Goal: Information Seeking & Learning: Find specific fact

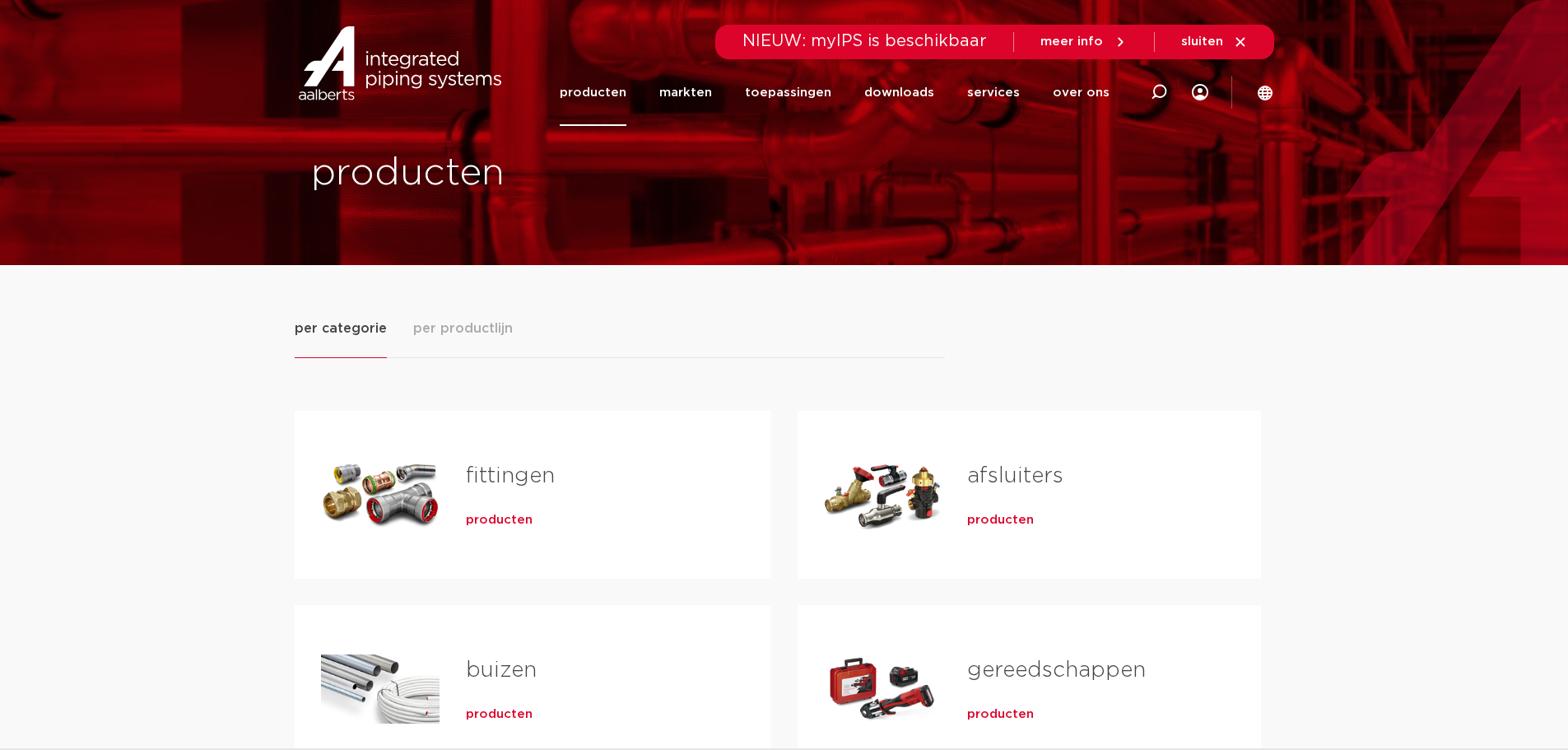
click at [901, 479] on div "Tabs. Open items met enter of spatie, sluit af met escape en navigeer met de pi…" at bounding box center [883, 494] width 118 height 115
click at [990, 517] on span "producten" at bounding box center [1000, 519] width 67 height 16
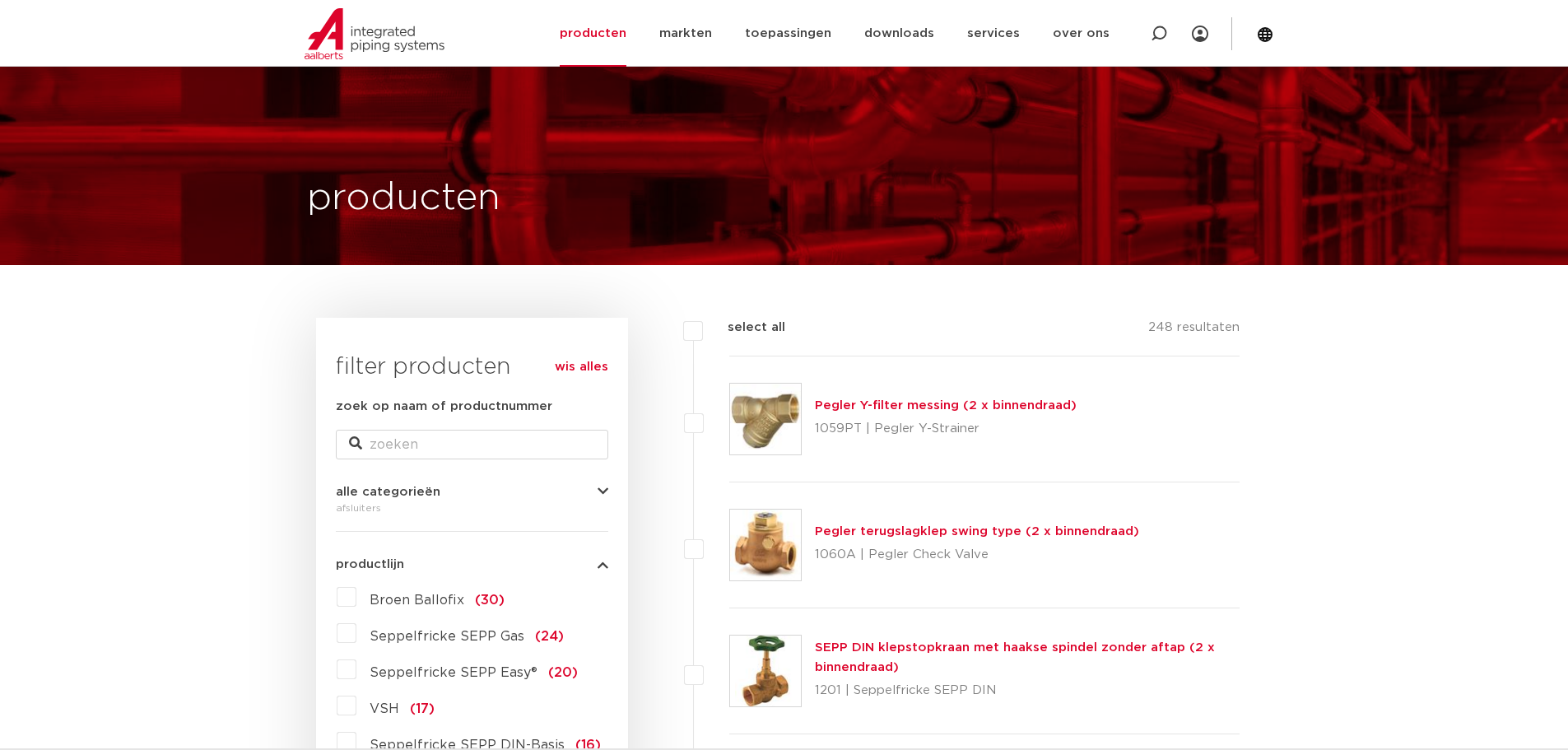
scroll to position [192, 0]
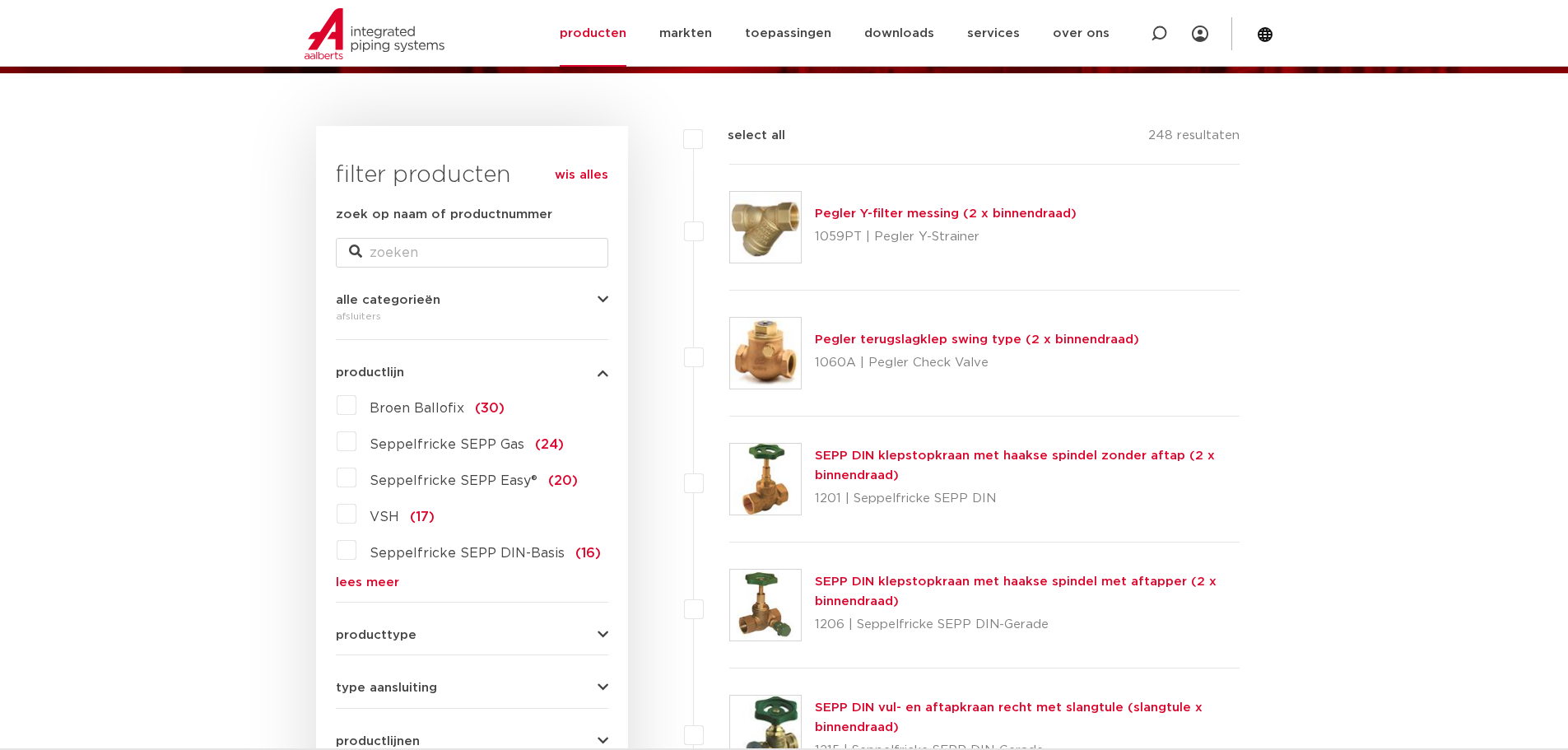
click at [359, 576] on link "lees meer" at bounding box center [471, 582] width 273 height 12
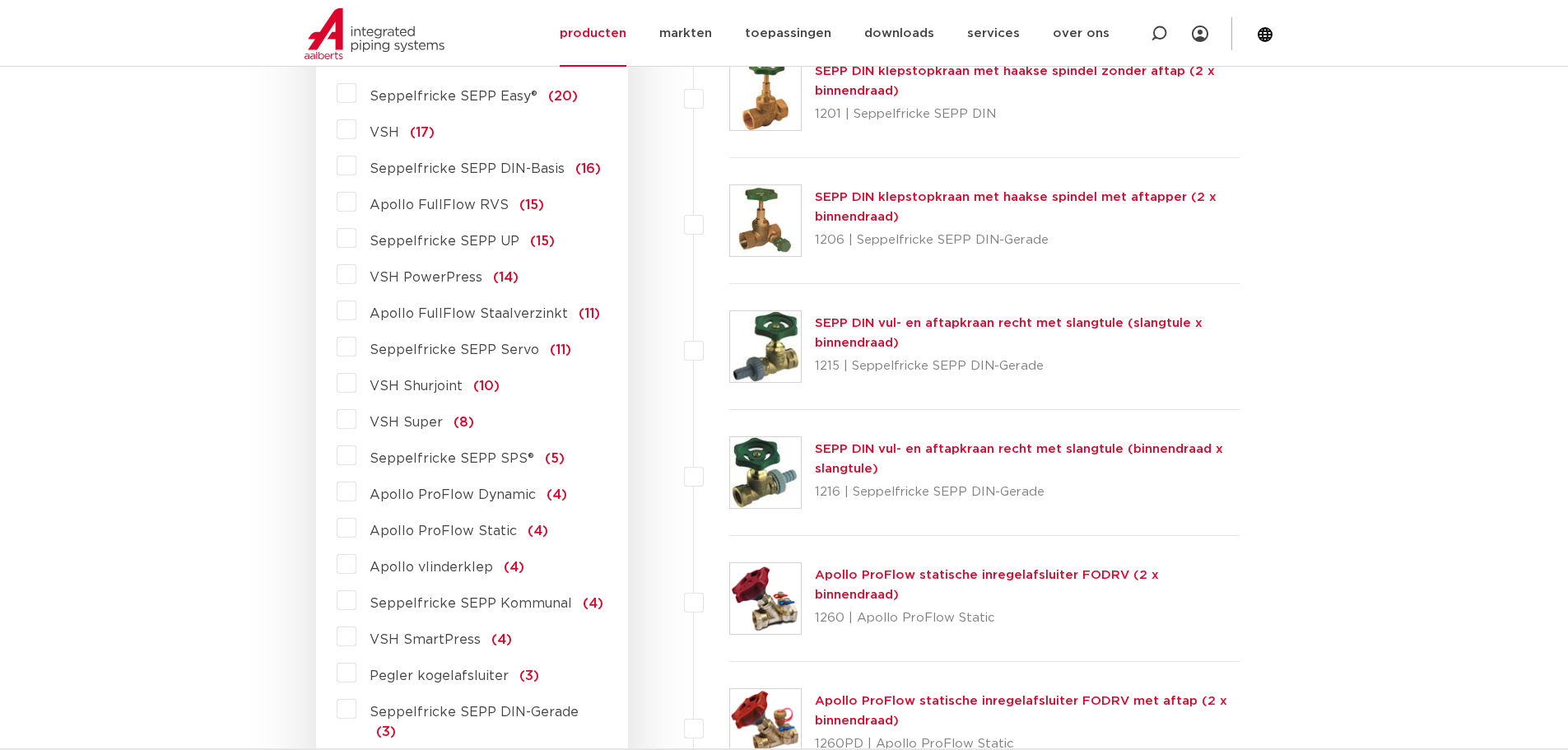
scroll to position [768, 0]
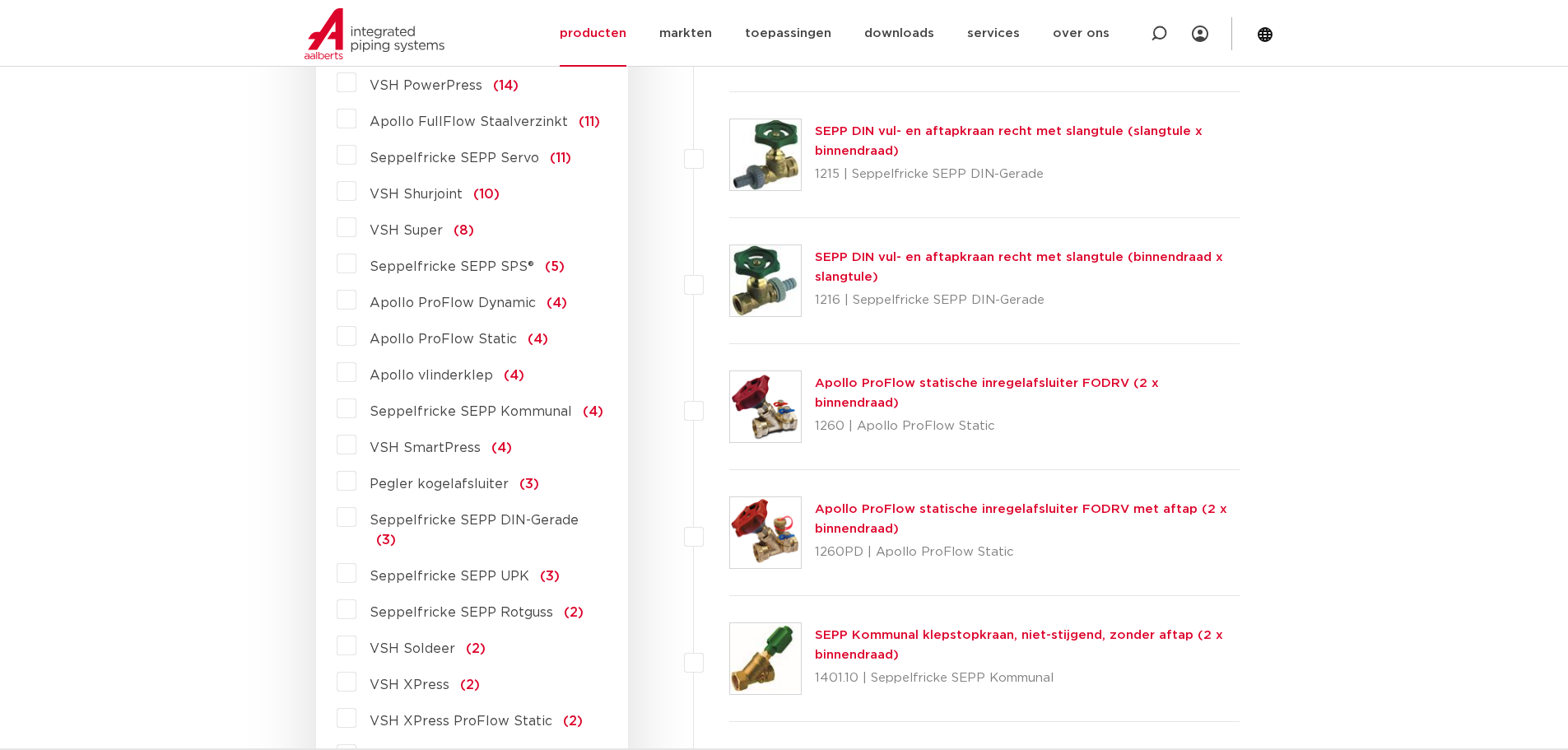
click at [357, 437] on label "VSH SmartPress (4)" at bounding box center [434, 444] width 156 height 26
click at [0, 0] on input "VSH SmartPress (4)" at bounding box center [0, 0] width 0 height 0
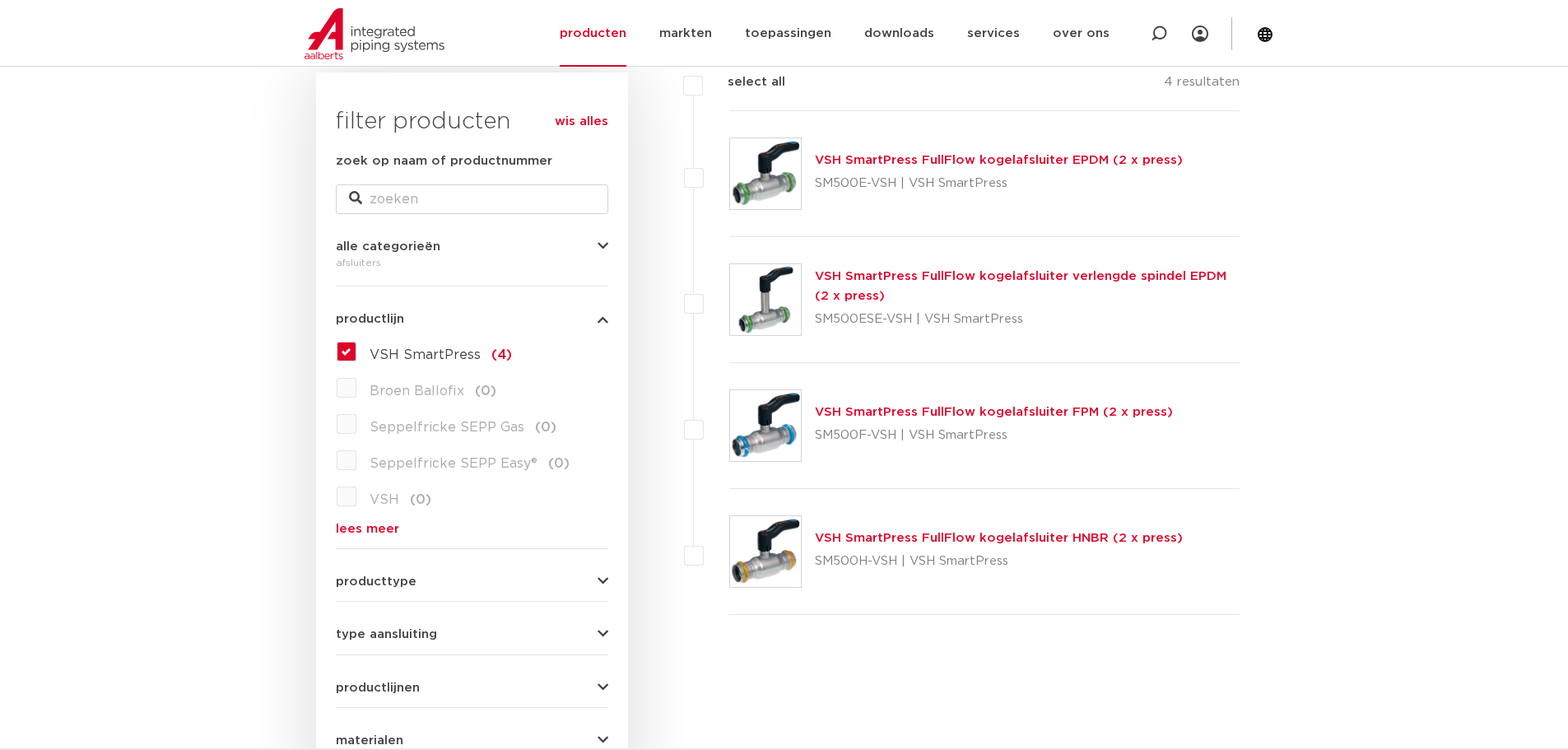
scroll to position [192, 0]
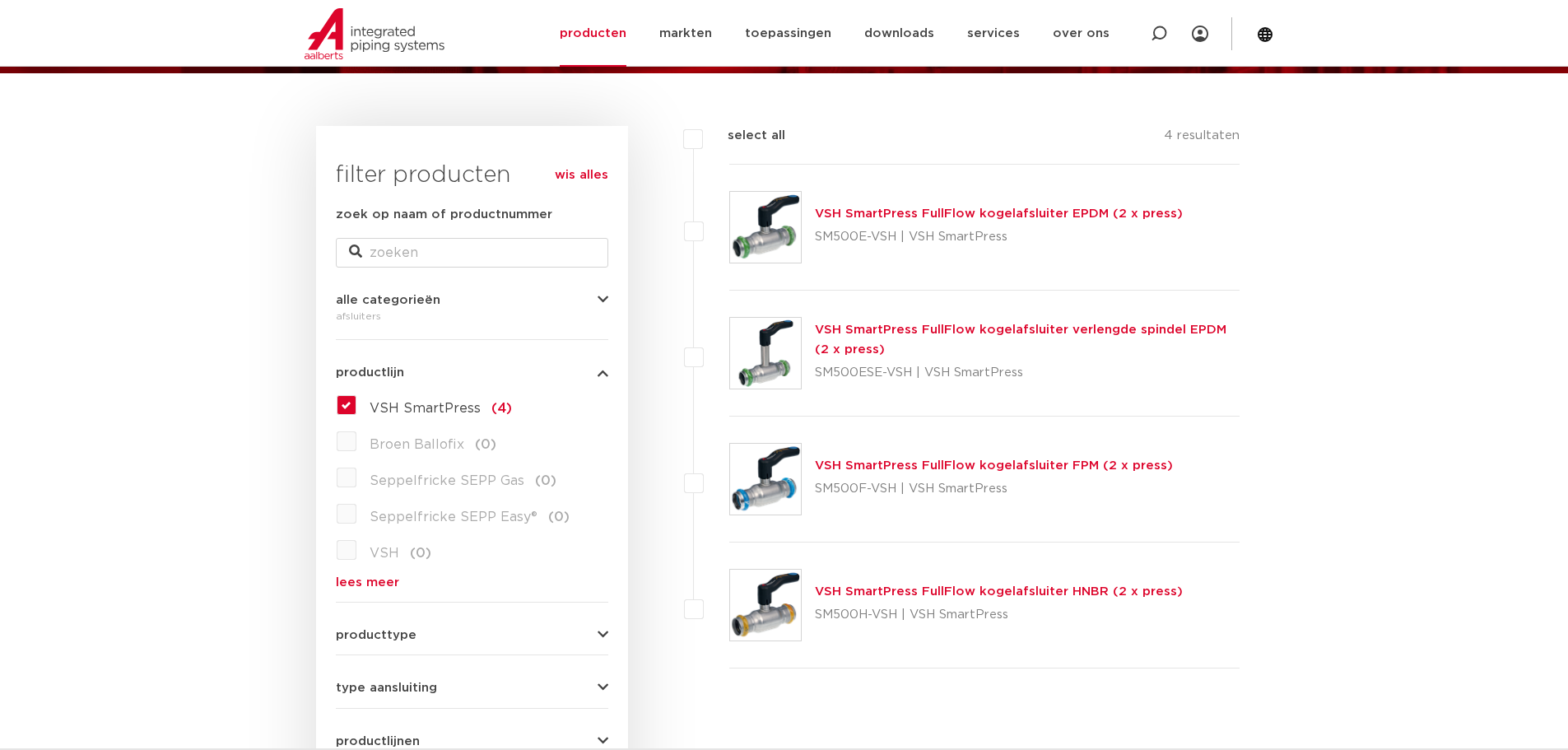
click at [1021, 220] on link "VSH SmartPress FullFlow kogelafsluiter EPDM (2 x press)" at bounding box center [999, 214] width 368 height 12
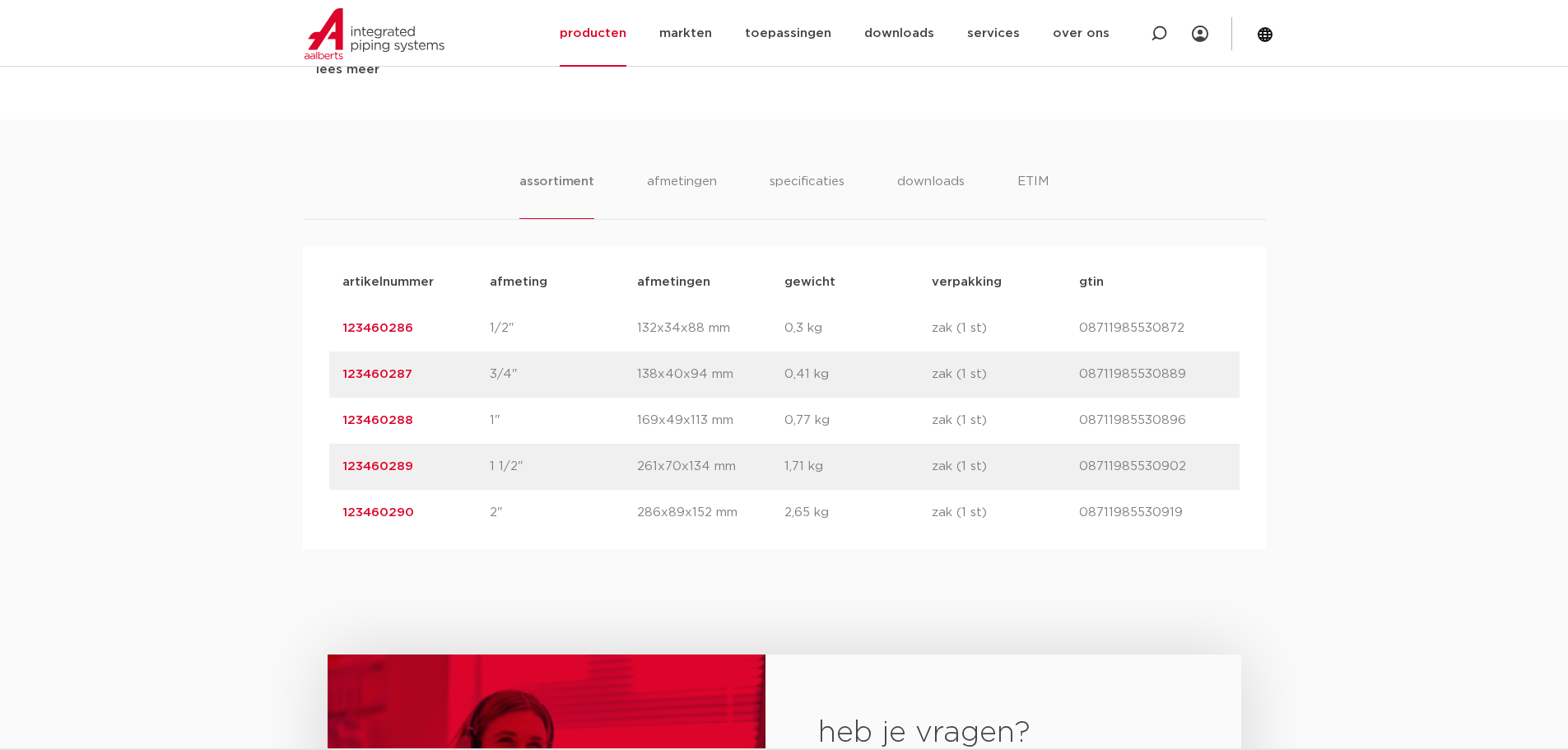
scroll to position [384, 0]
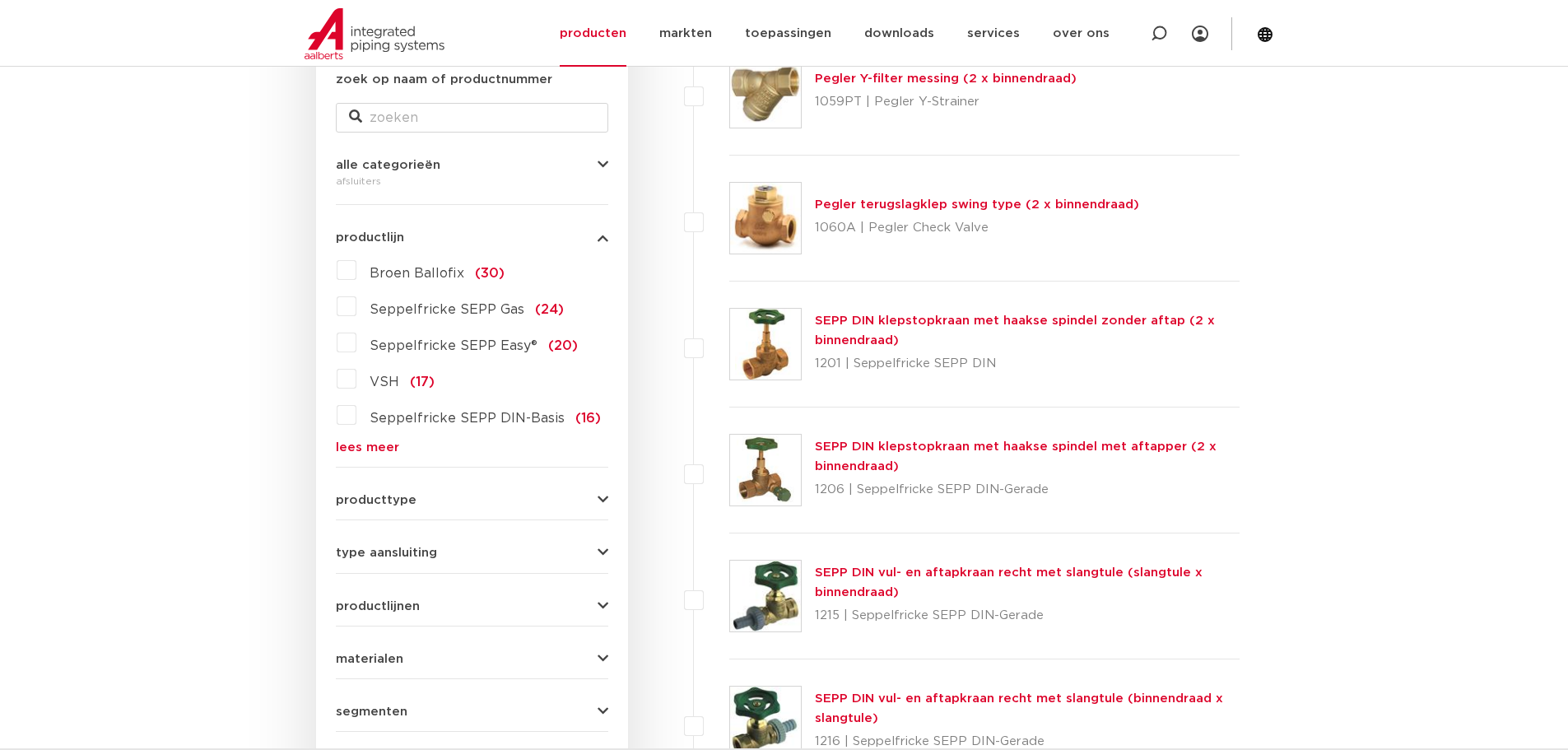
scroll to position [383, 0]
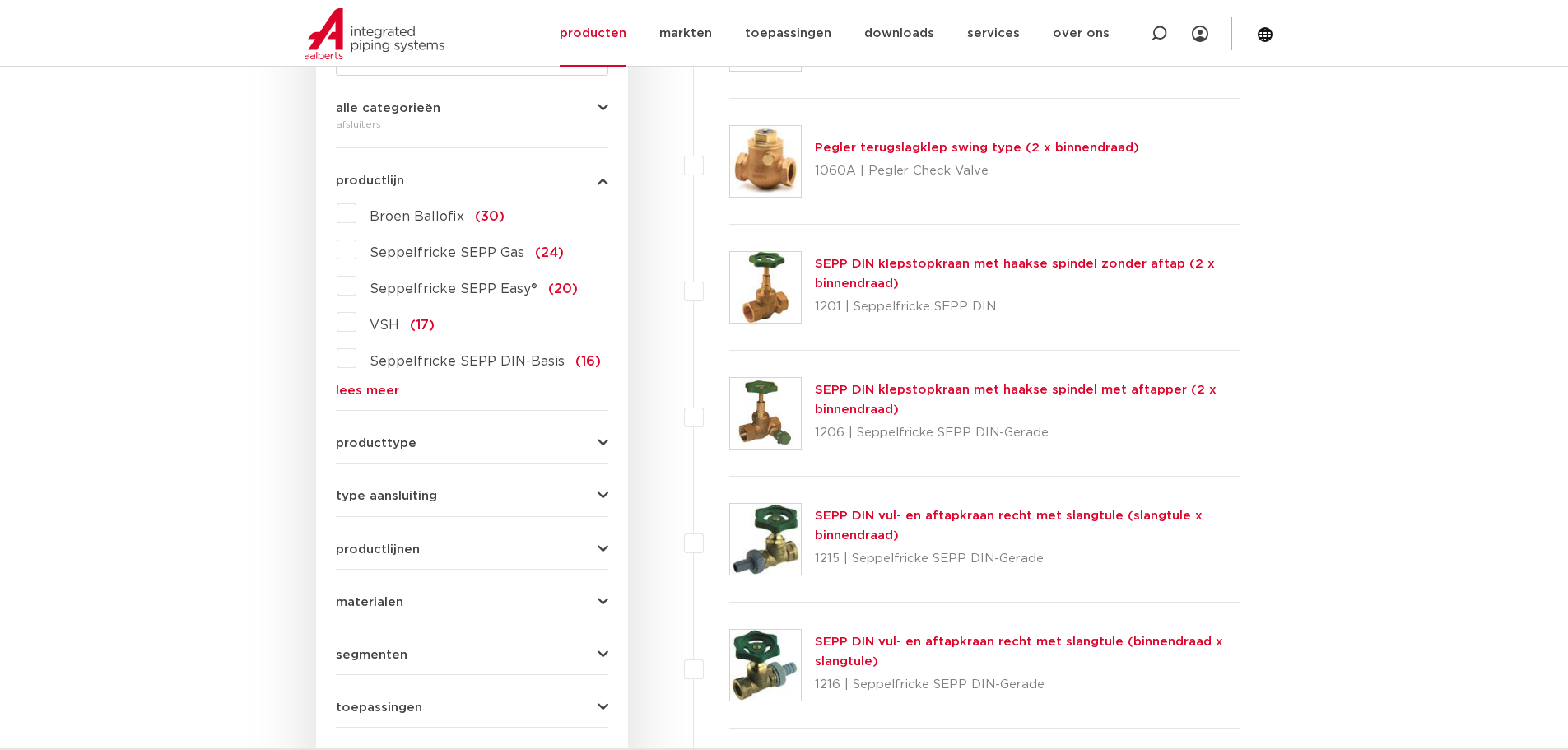
click at [384, 385] on link "lees meer" at bounding box center [471, 390] width 273 height 12
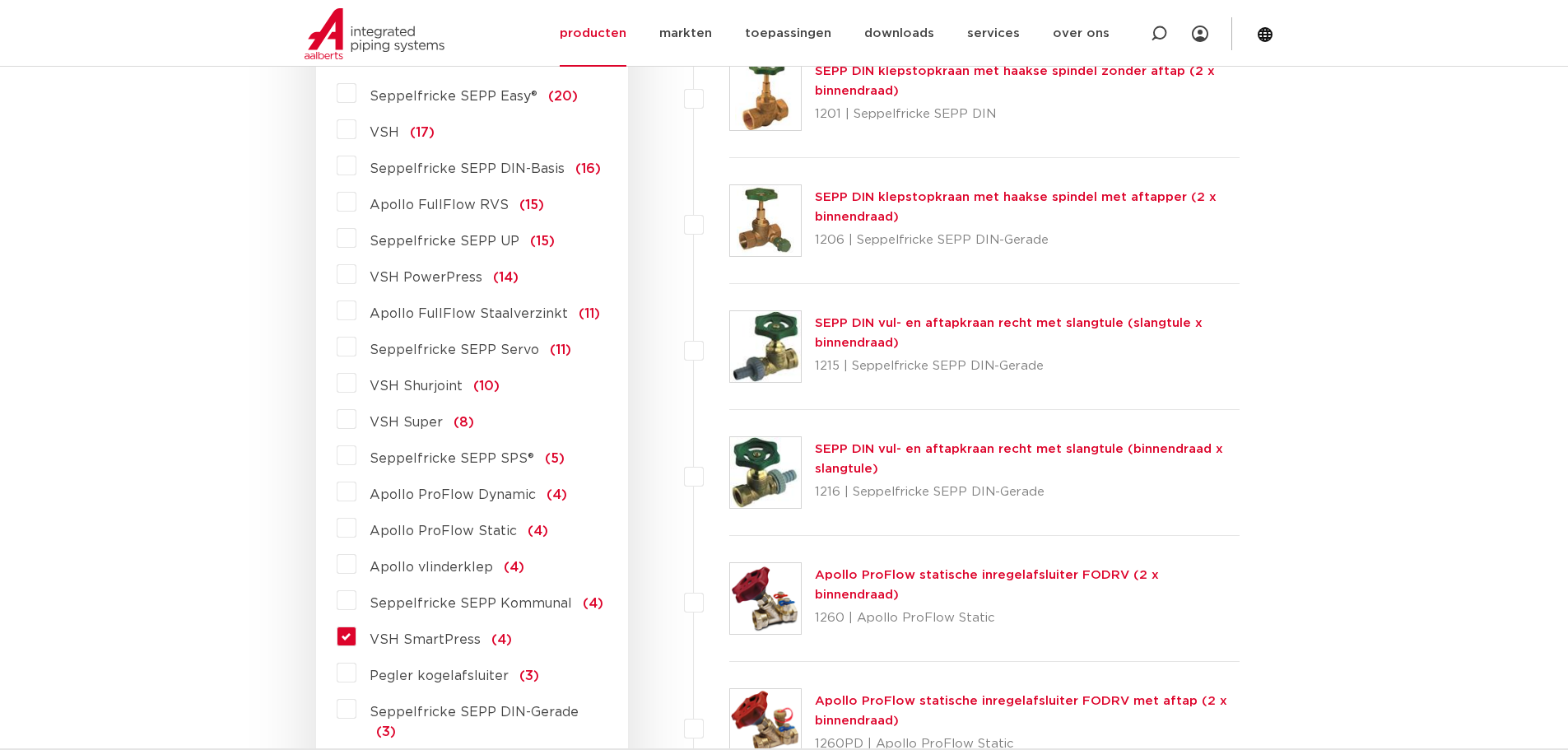
scroll to position [768, 0]
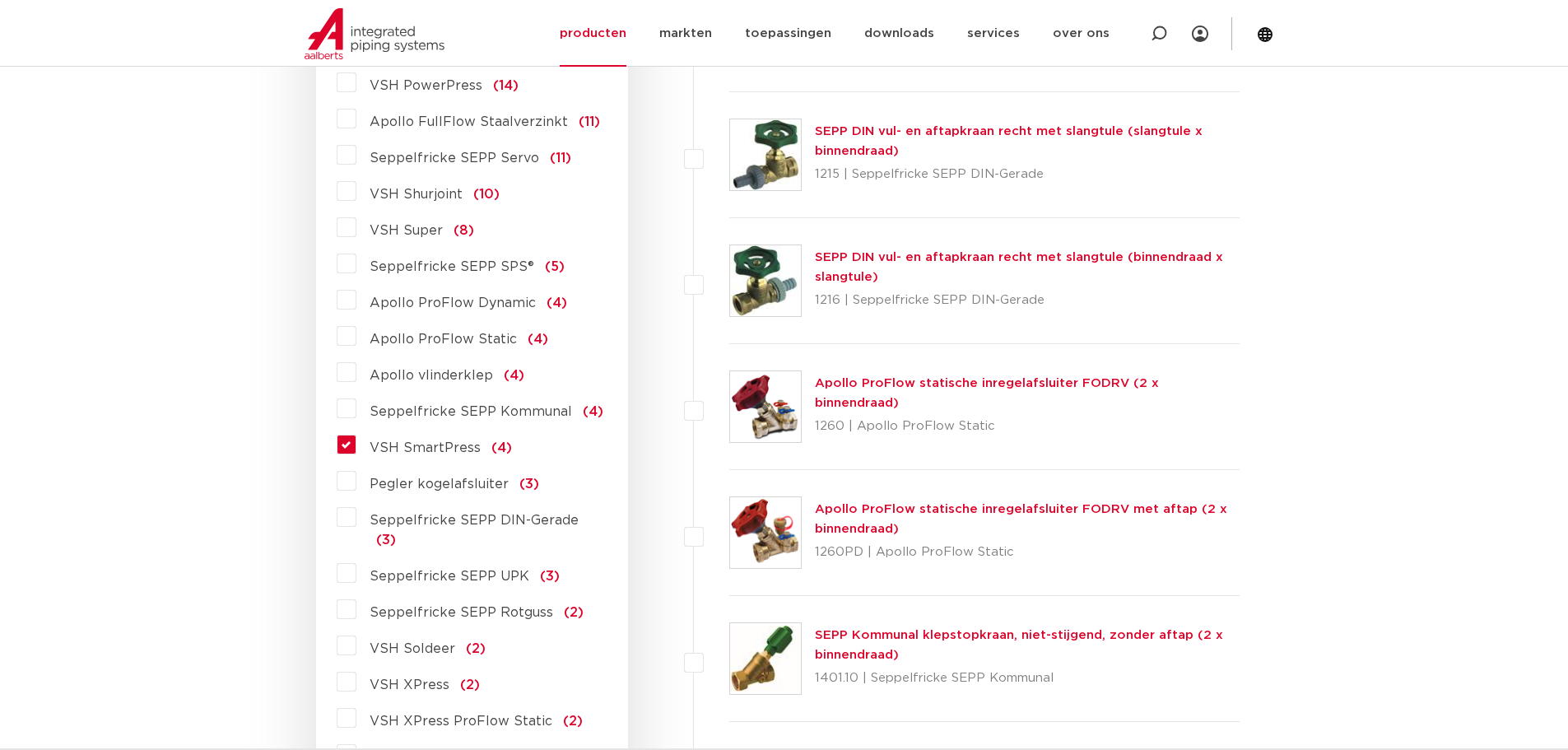
click at [357, 441] on label "VSH SmartPress (4)" at bounding box center [434, 444] width 156 height 26
click at [0, 0] on input "VSH SmartPress (4)" at bounding box center [0, 0] width 0 height 0
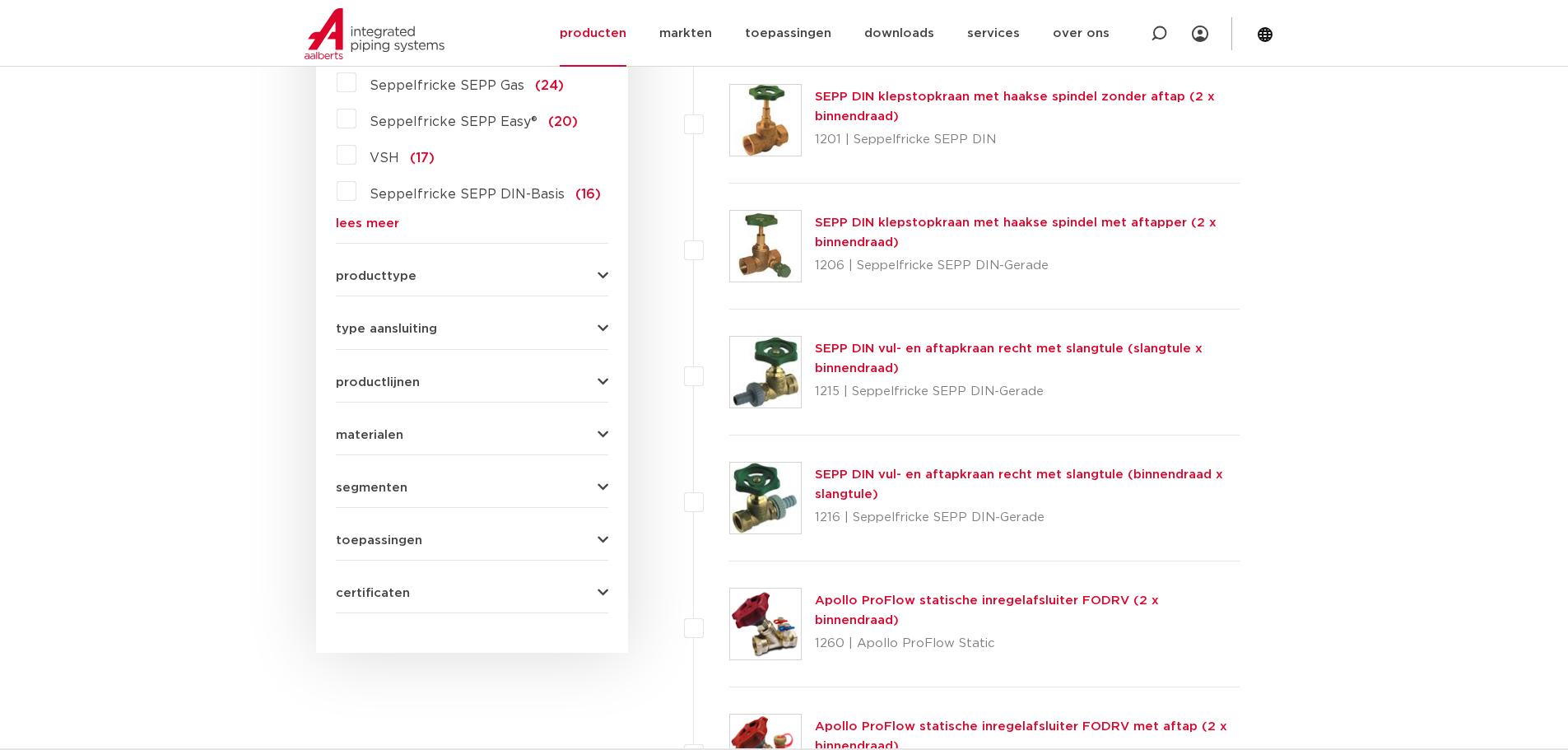
scroll to position [418, 0]
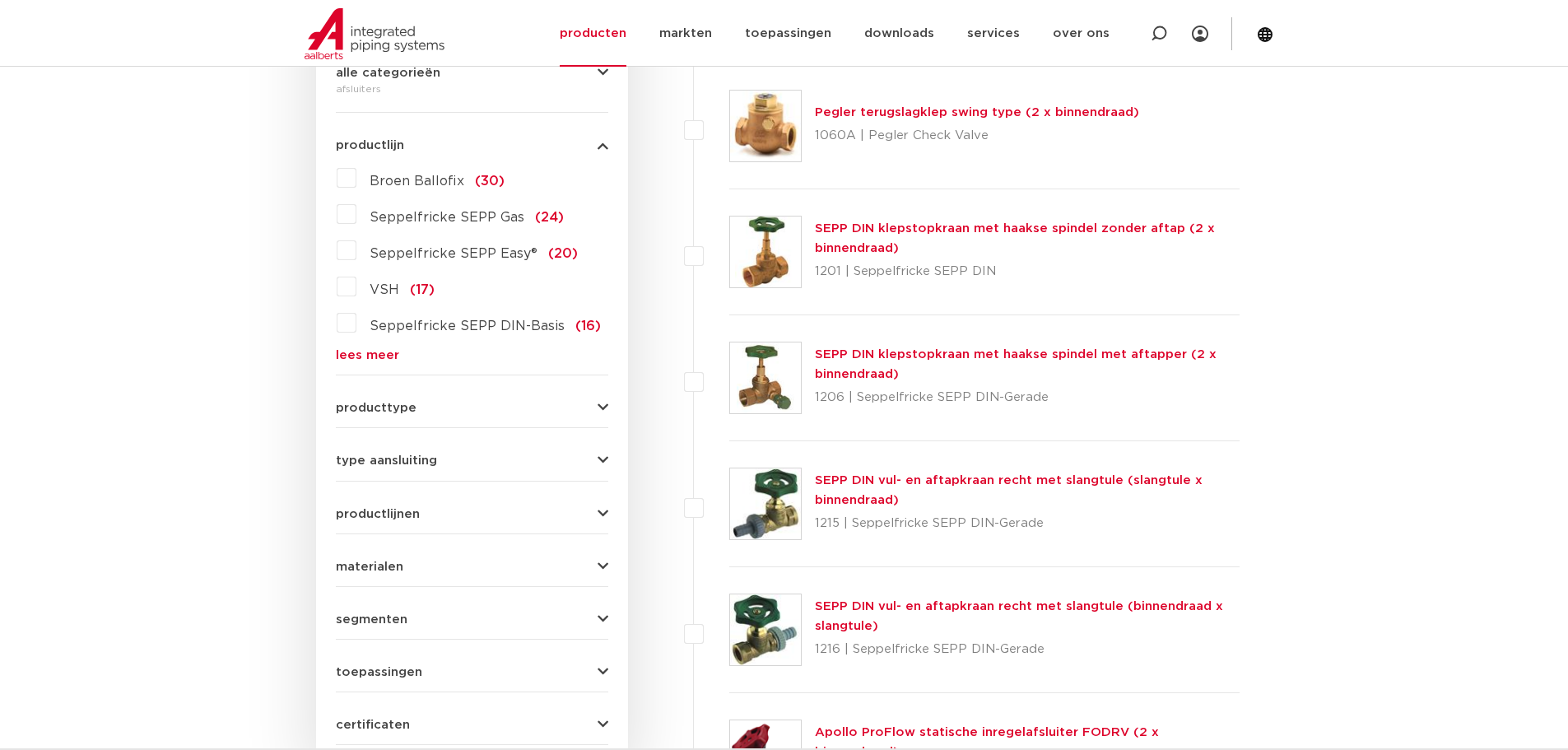
click at [373, 362] on link "lees meer" at bounding box center [471, 355] width 273 height 12
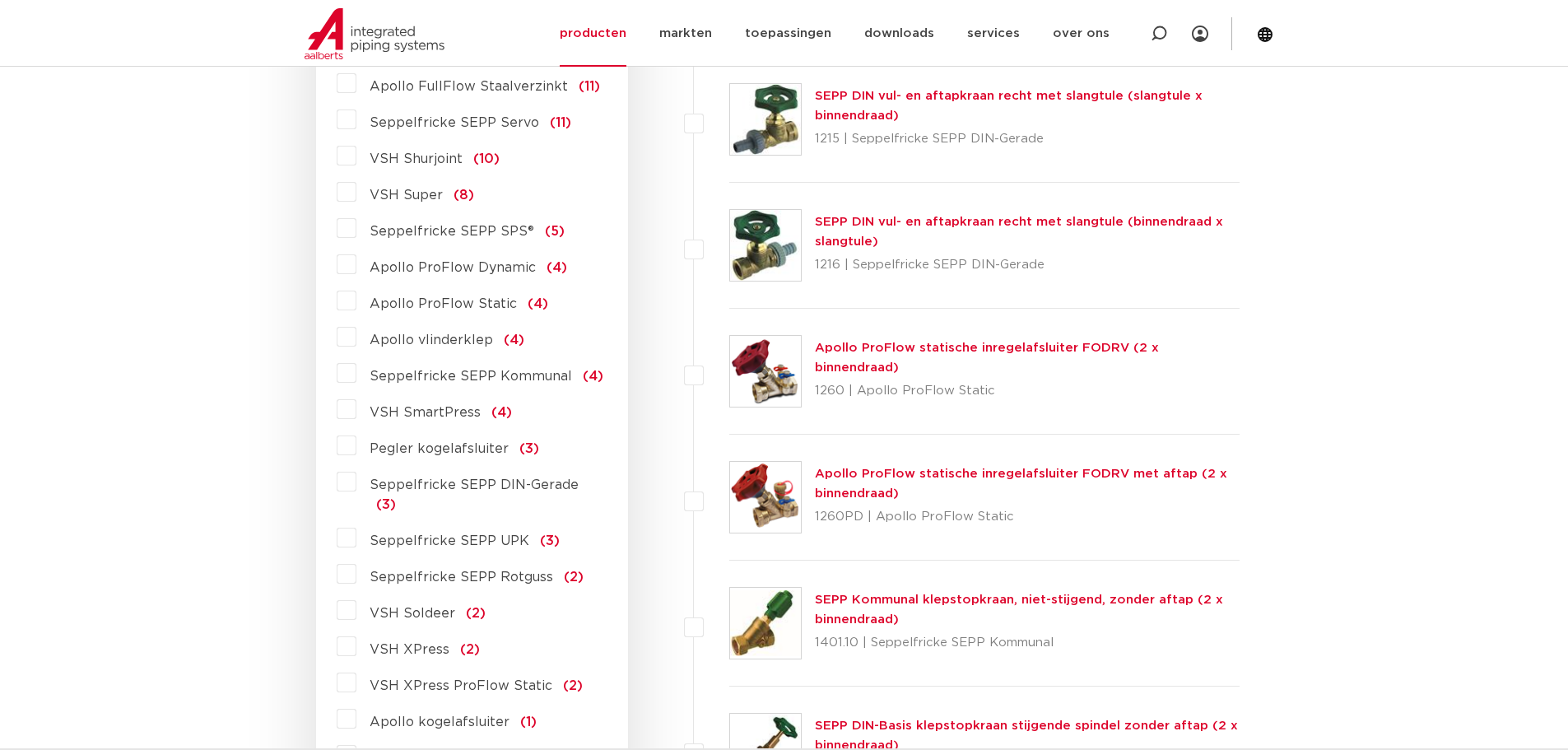
scroll to position [995, 0]
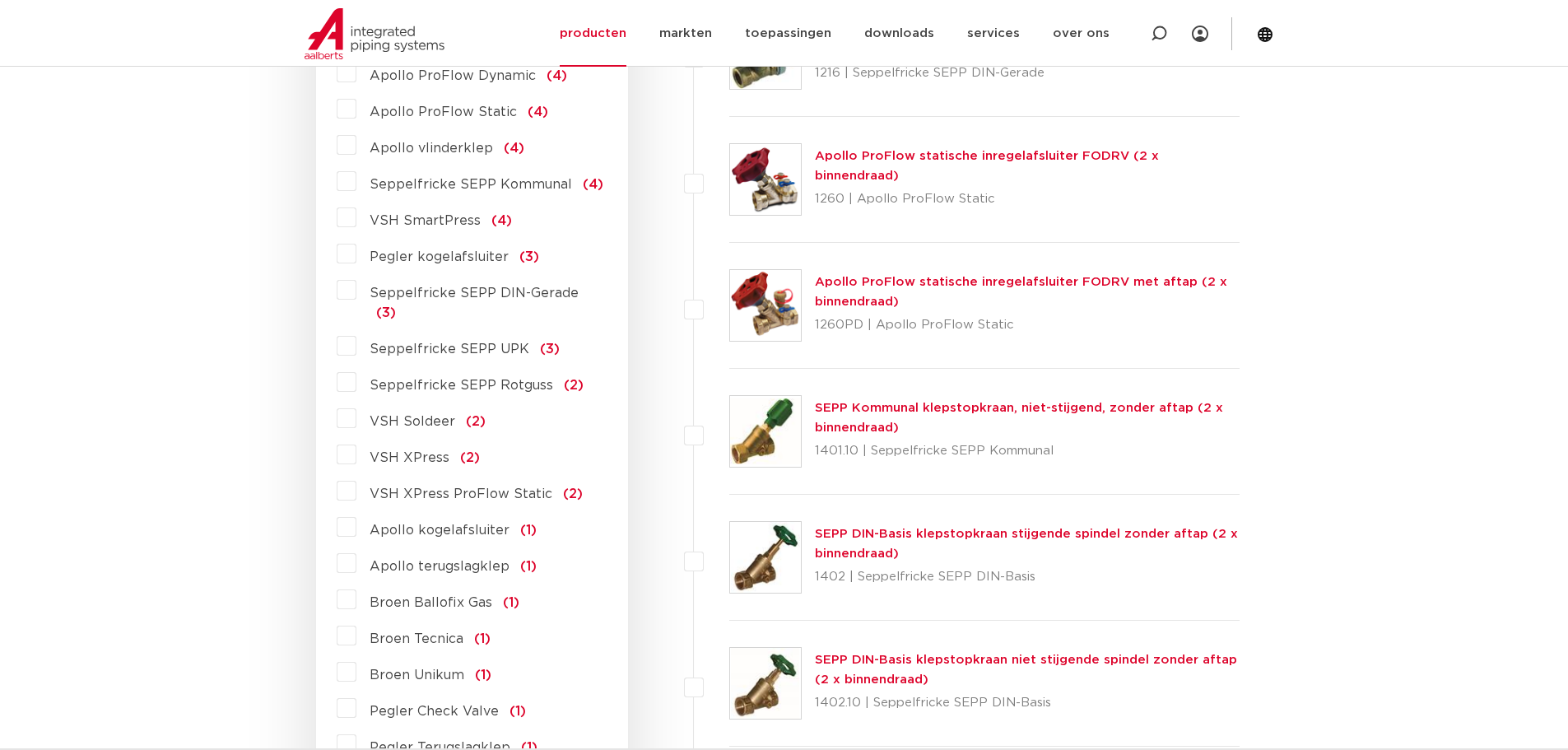
click at [370, 451] on span "VSH XPress" at bounding box center [409, 457] width 80 height 13
click at [0, 0] on input "VSH XPress (2)" at bounding box center [0, 0] width 0 height 0
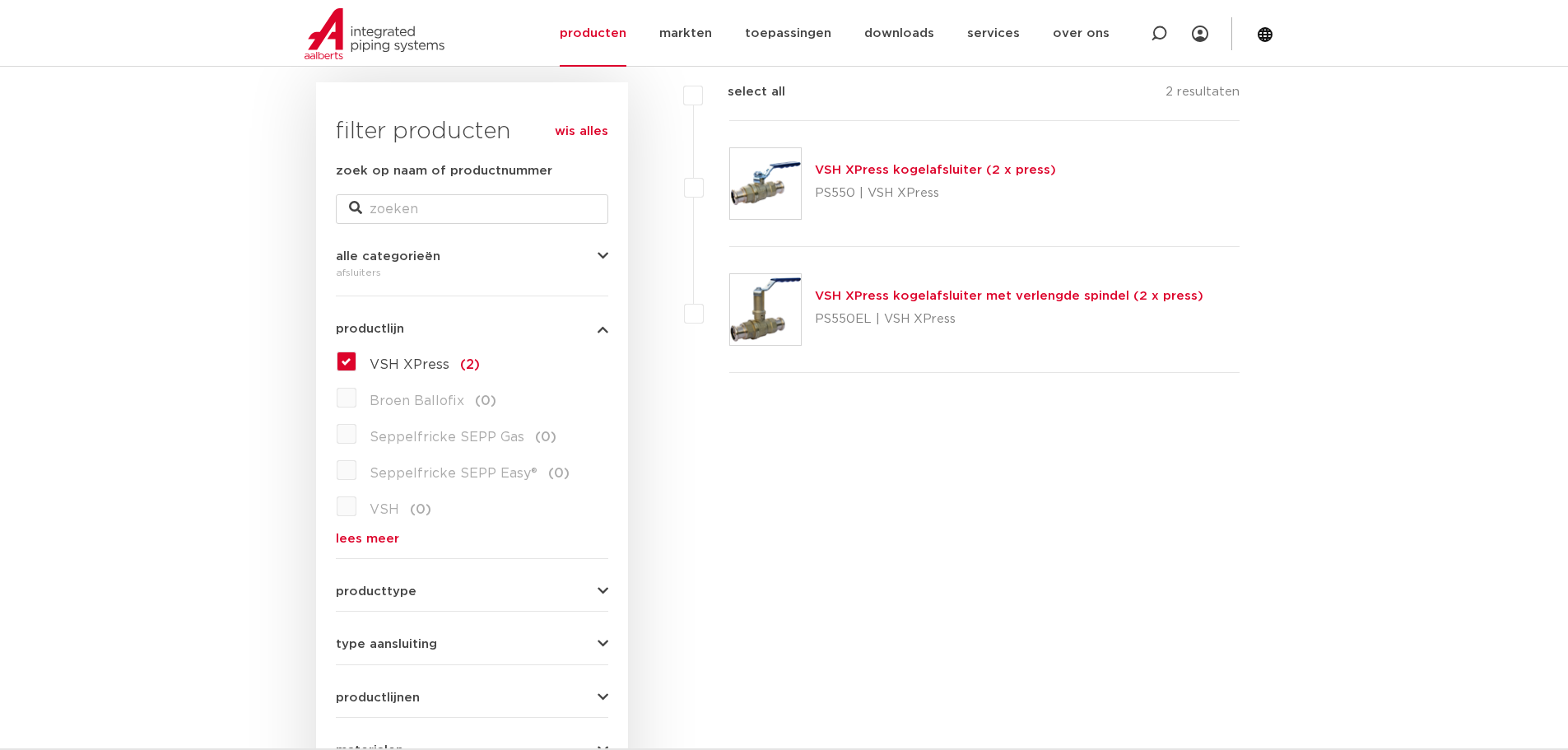
scroll to position [227, 0]
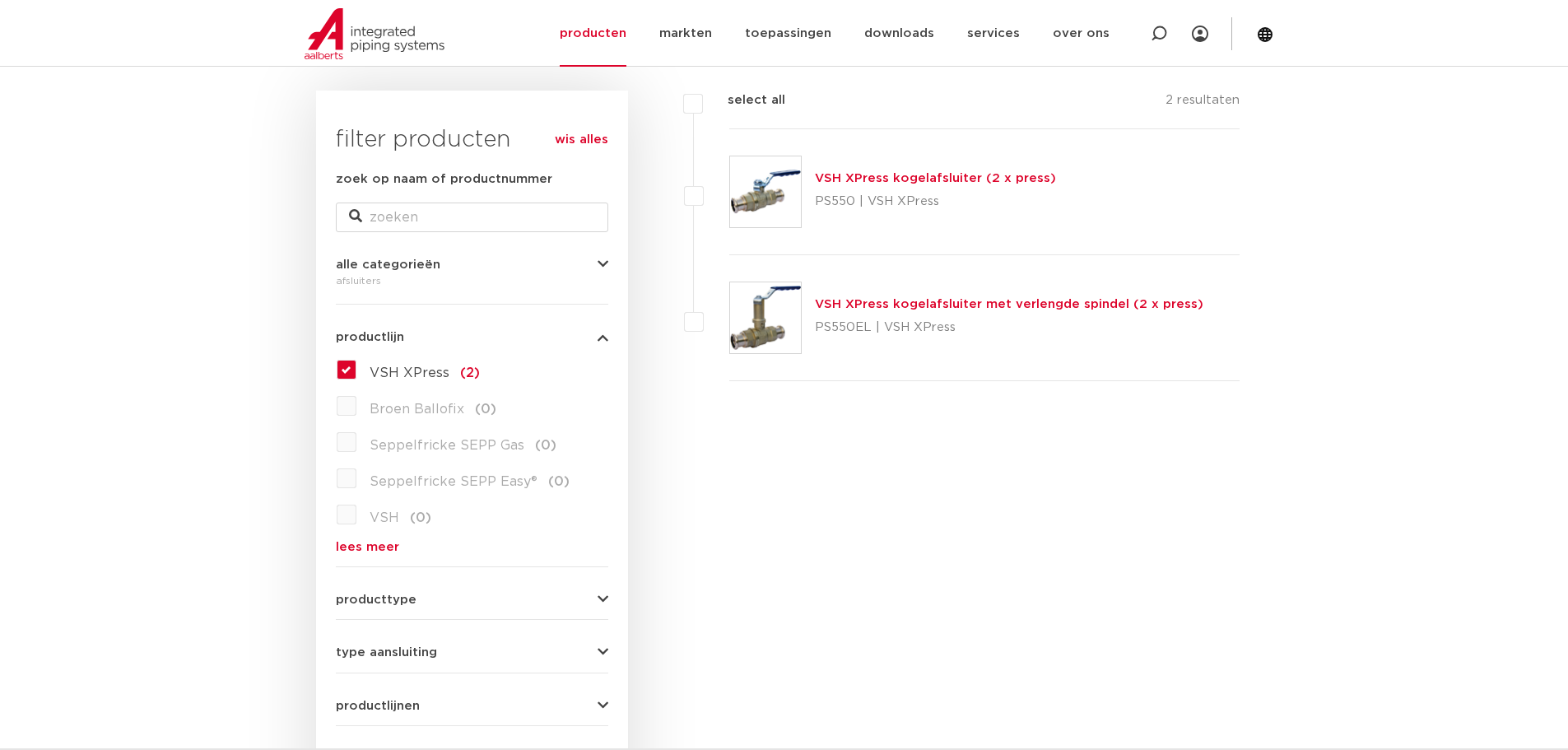
click at [901, 181] on link "VSH XPress kogelafsluiter (2 x press)" at bounding box center [935, 178] width 241 height 12
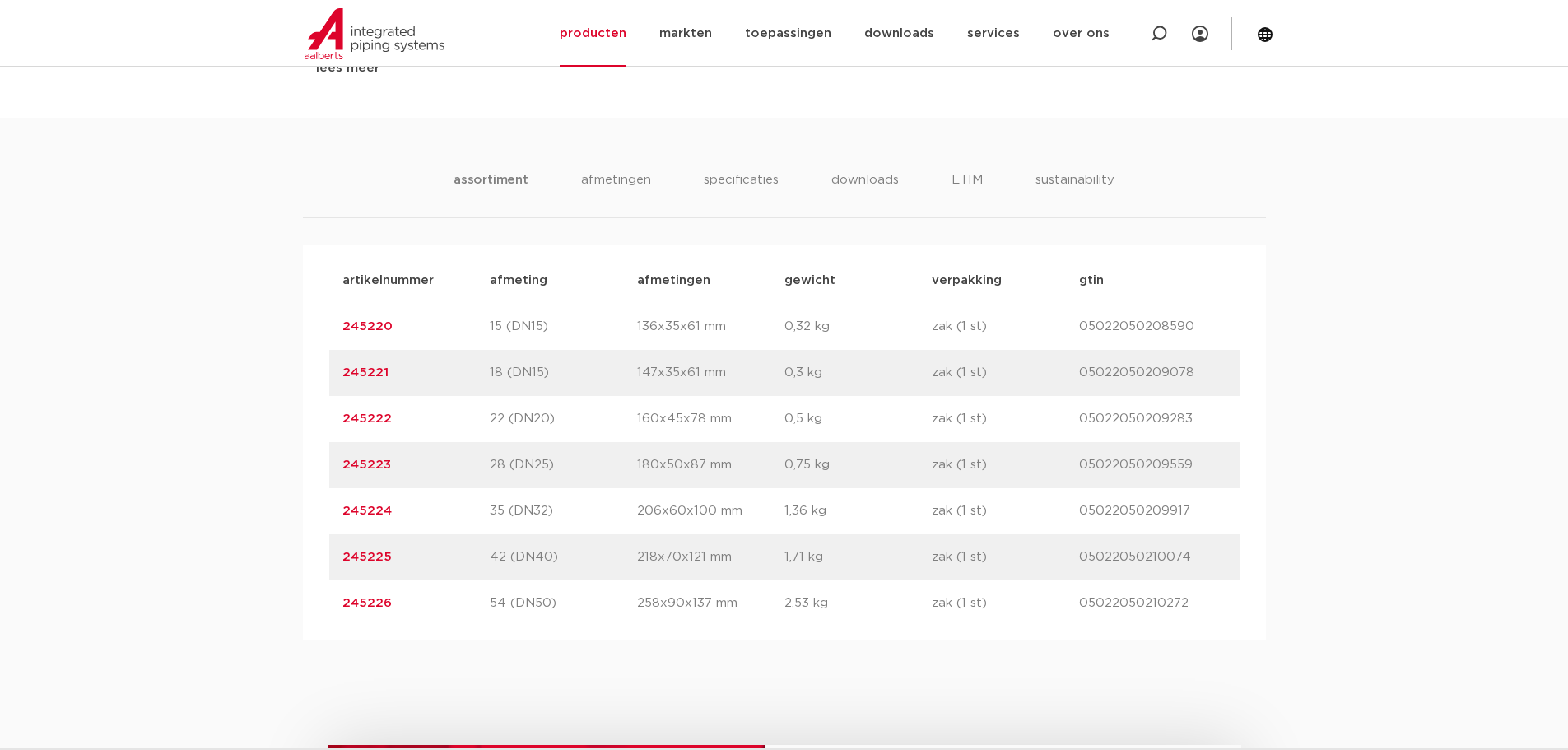
scroll to position [961, 0]
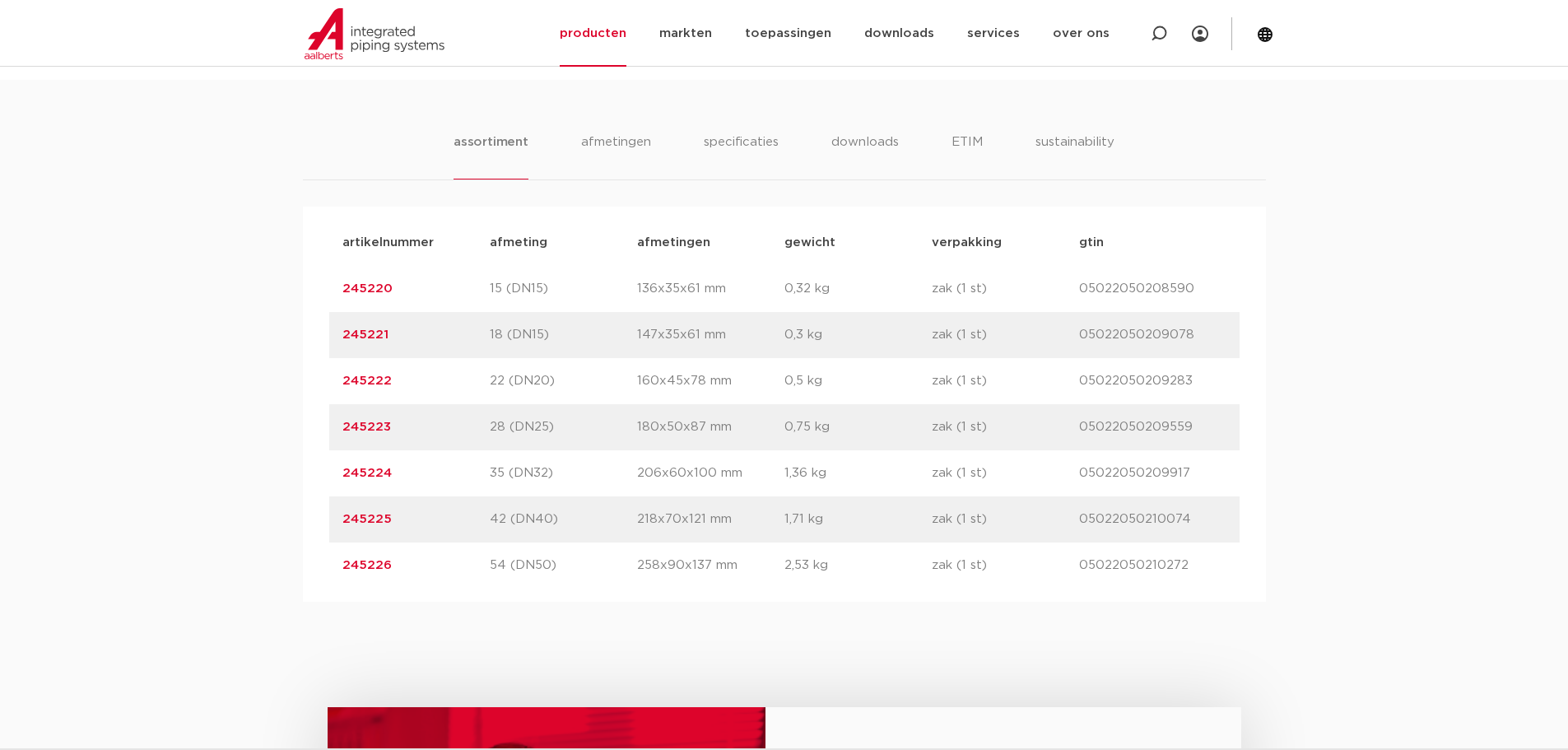
click at [349, 378] on link "245222" at bounding box center [367, 380] width 49 height 12
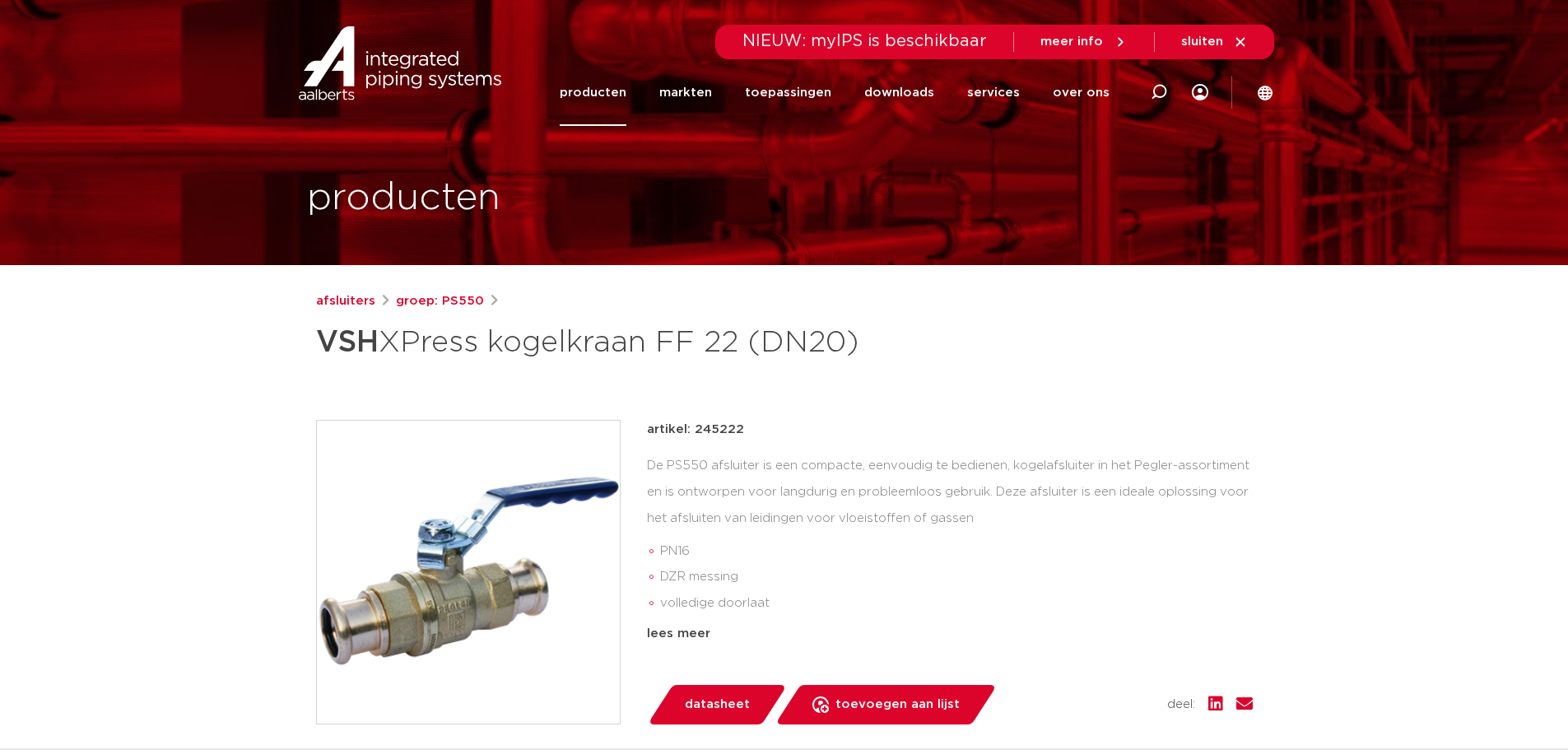
drag, startPoint x: 735, startPoint y: 423, endPoint x: 695, endPoint y: 435, distance: 41.8
click at [695, 435] on div "artikel: 245222" at bounding box center [950, 429] width 605 height 20
copy p "245222"
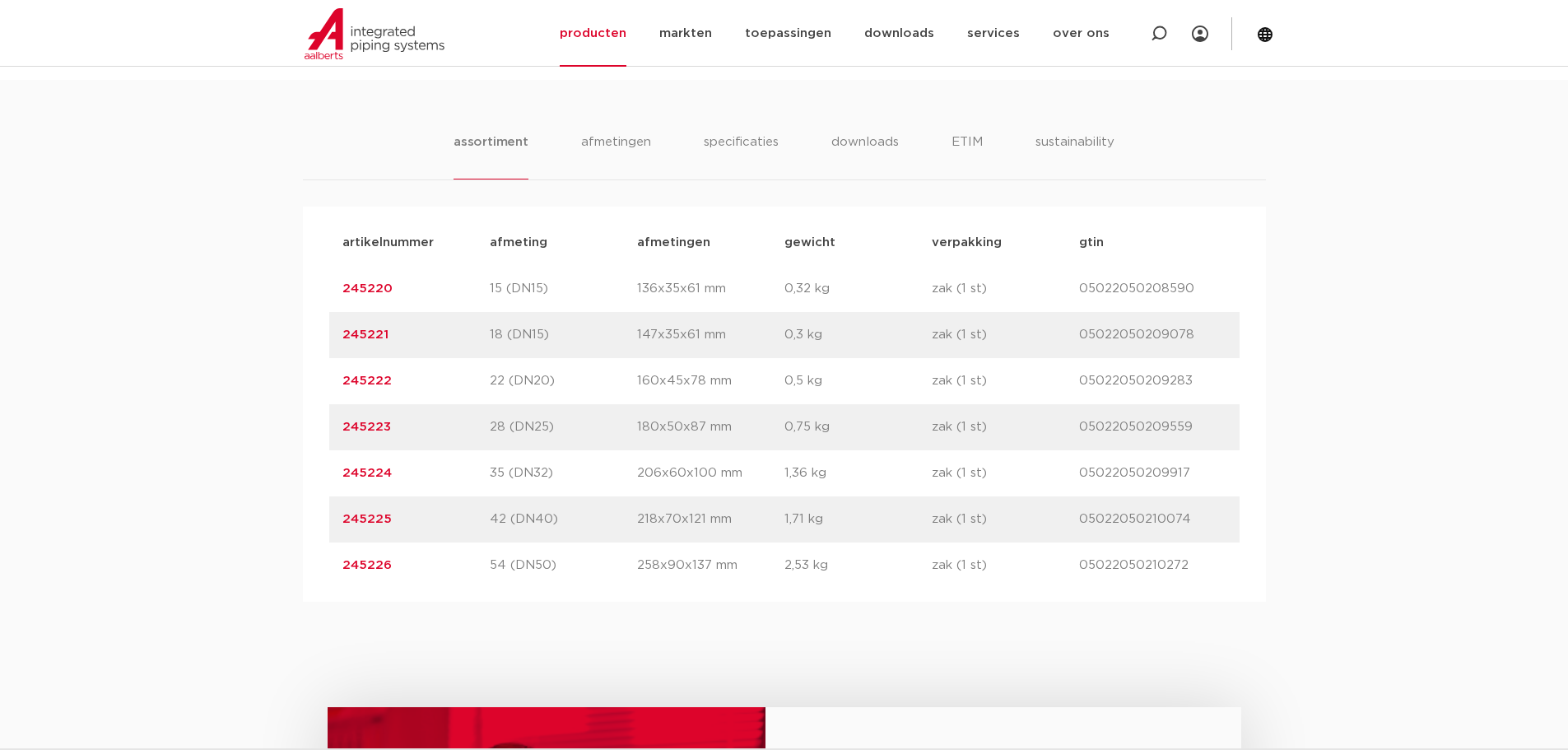
drag, startPoint x: 403, startPoint y: 285, endPoint x: 321, endPoint y: 281, distance: 82.1
click at [321, 281] on div "artikelnummer afmeting [GEOGRAPHIC_DATA] gewicht verpakking gtin artikelnummer …" at bounding box center [784, 403] width 963 height 394
copy link "245220"
drag, startPoint x: 390, startPoint y: 381, endPoint x: 331, endPoint y: 381, distance: 59.0
click at [331, 381] on div "artikelnummer 245222 afmeting 22 (DN20) [GEOGRAPHIC_DATA] 160x45x78 mm gewicht …" at bounding box center [784, 380] width 910 height 46
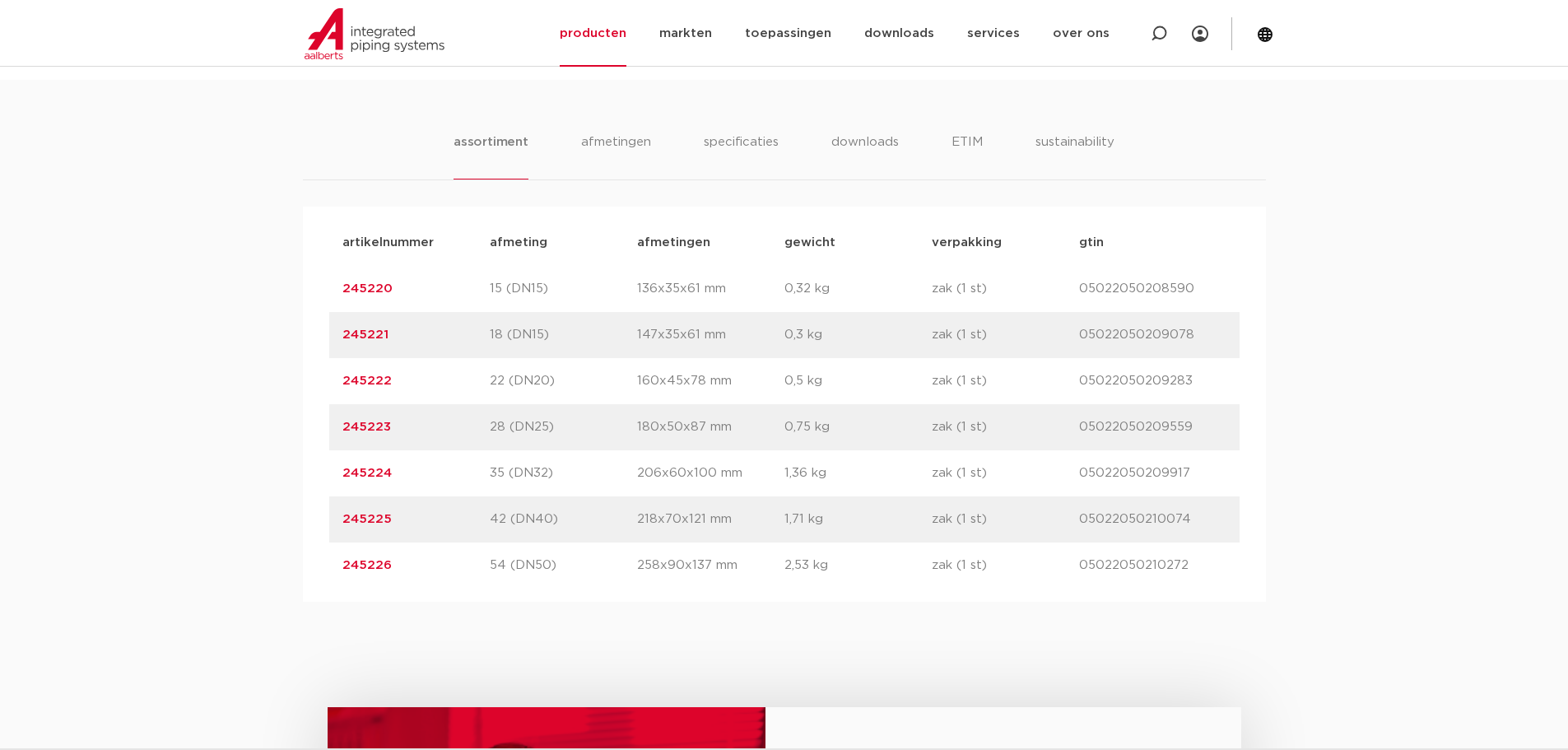
copy link "245222"
